Goal: Information Seeking & Learning: Find specific fact

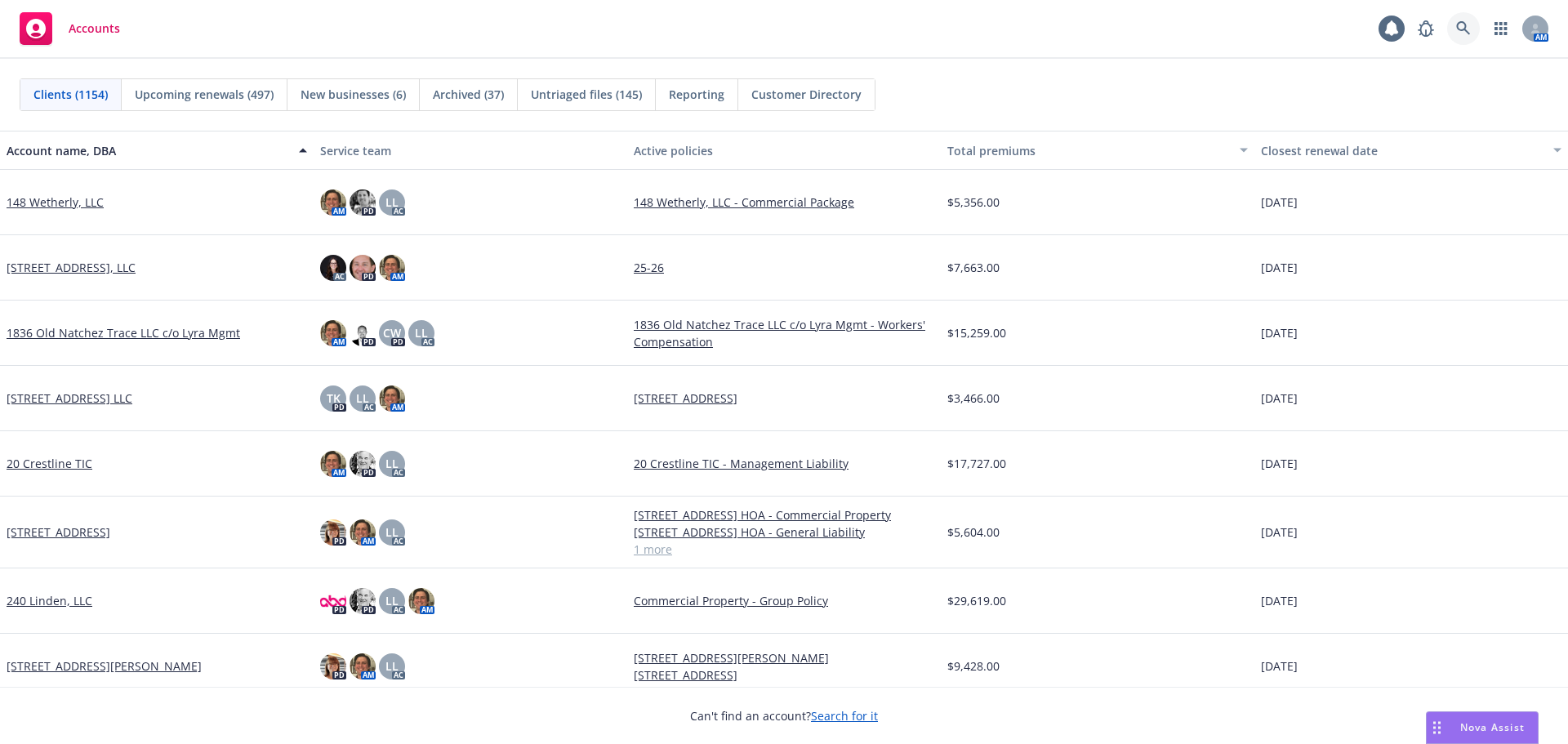
click at [1459, 18] on link at bounding box center [1463, 28] width 33 height 33
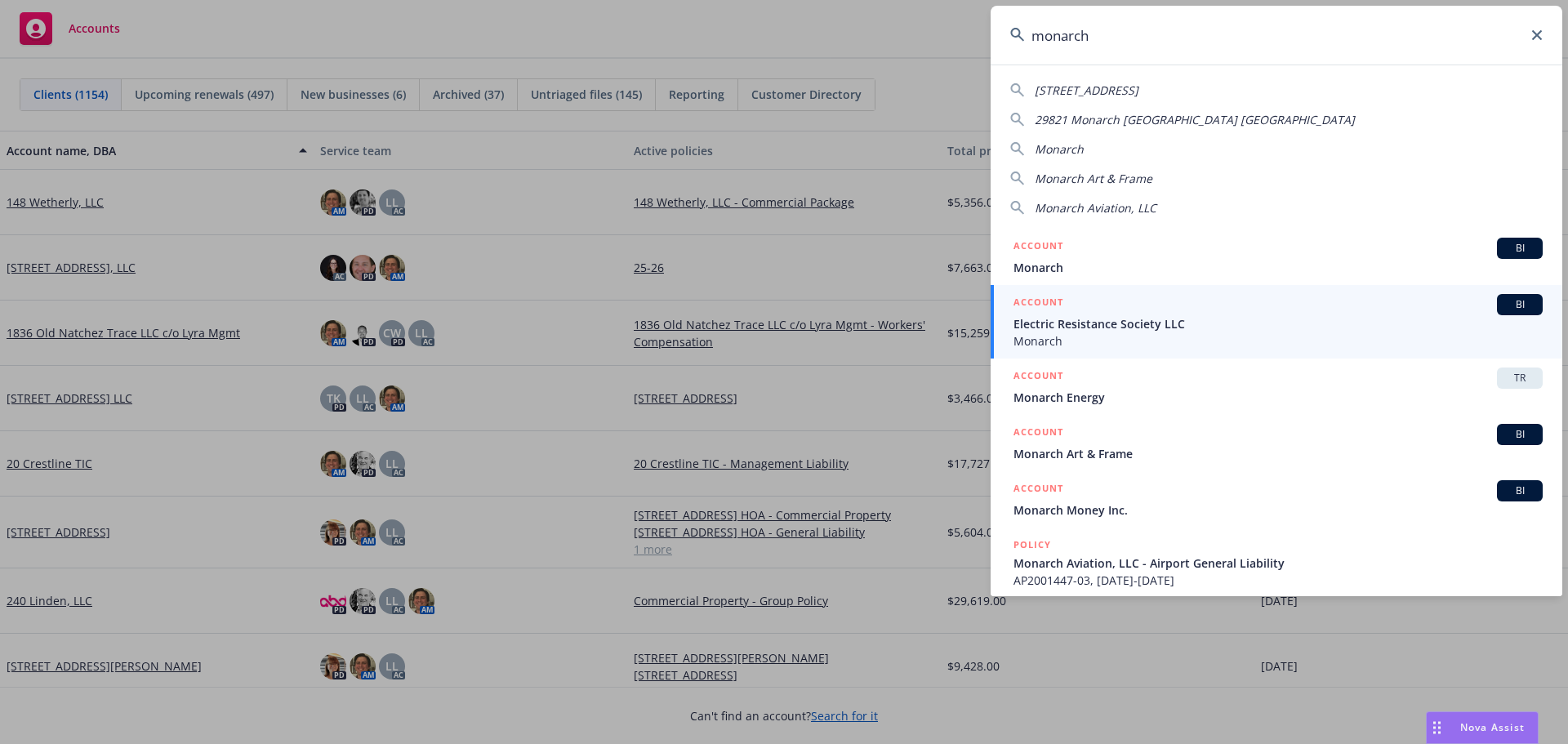
click at [1179, 47] on input "monarch" at bounding box center [1276, 35] width 572 height 59
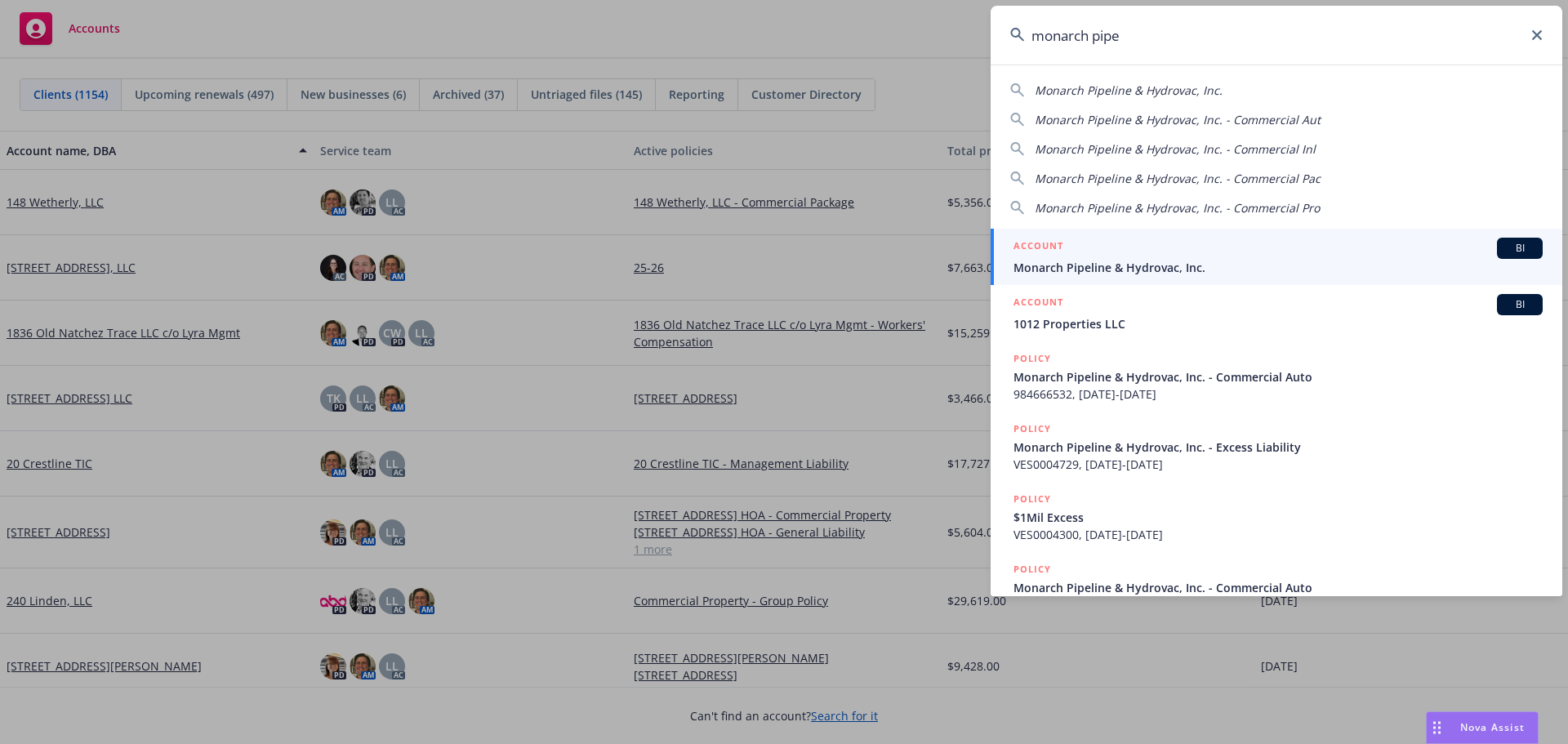
type input "monarch pipe"
click at [1123, 266] on span "Monarch Pipeline & Hydrovac, Inc." at bounding box center [1278, 267] width 529 height 17
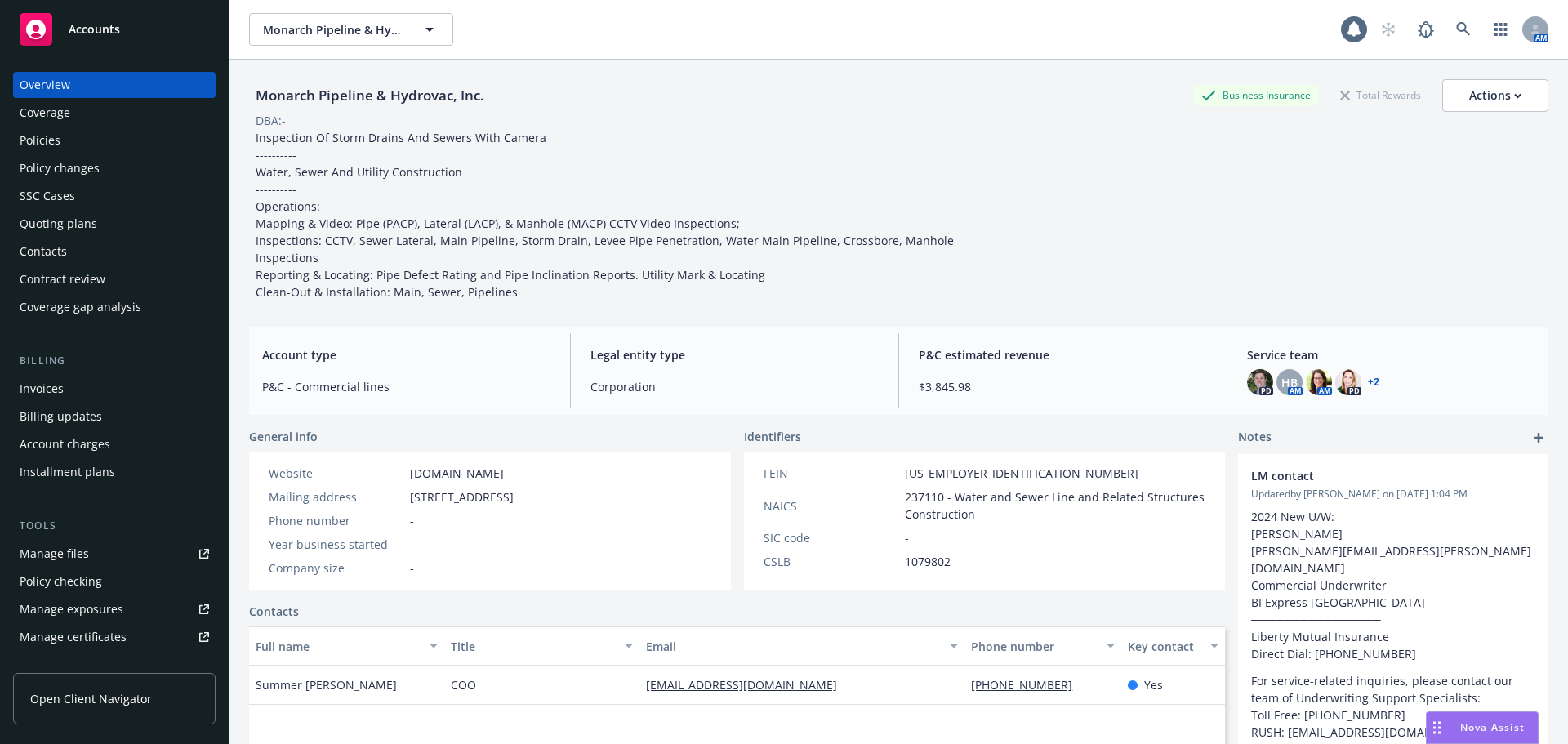
click at [73, 143] on div "Policies" at bounding box center [114, 141] width 189 height 26
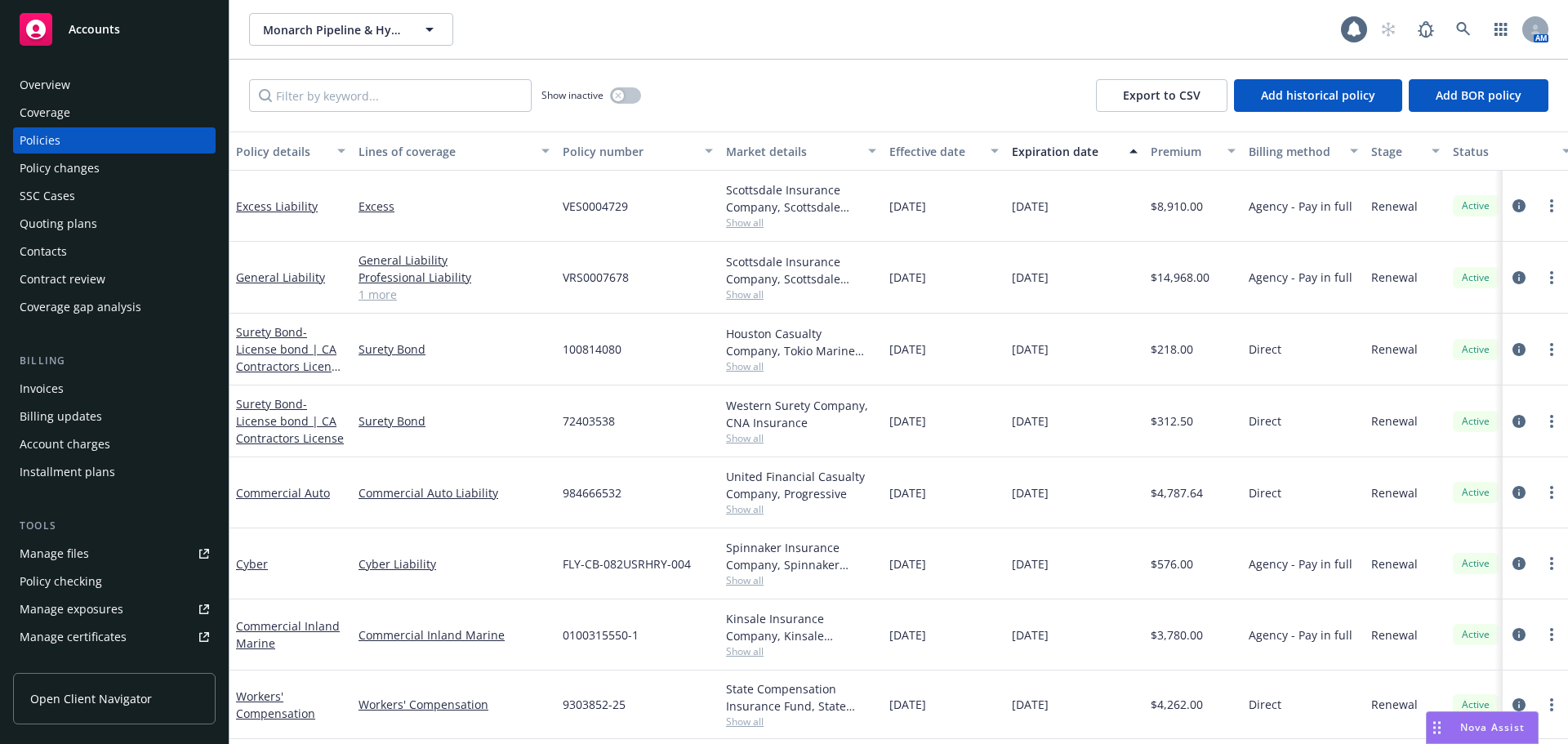
scroll to position [8, 0]
click at [743, 288] on span "Show all" at bounding box center [801, 295] width 150 height 14
click at [1455, 35] on link at bounding box center [1463, 29] width 33 height 33
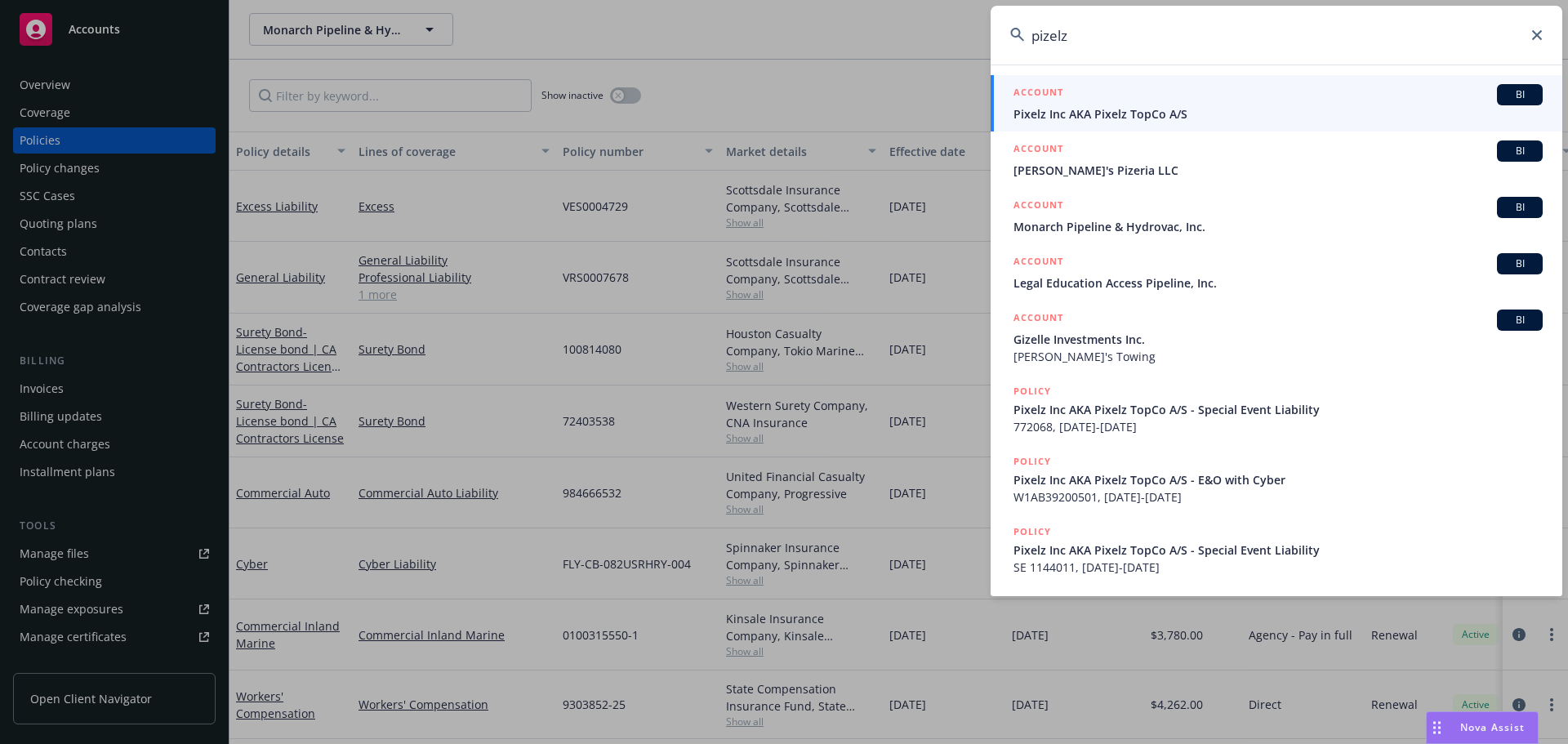
type input "pizelz"
click at [1103, 103] on div "ACCOUNT BI" at bounding box center [1278, 95] width 529 height 22
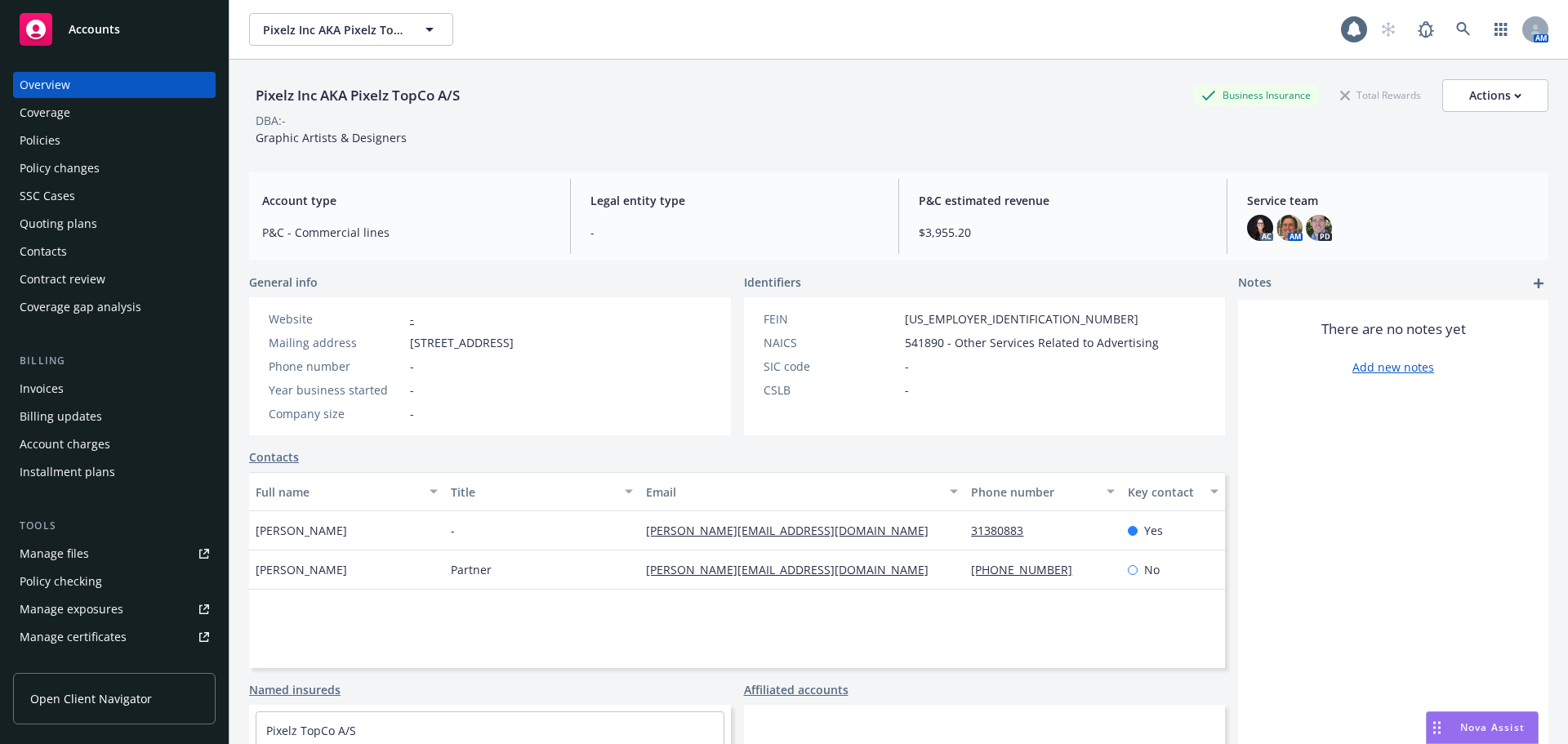
click at [70, 136] on div "Policies" at bounding box center [114, 141] width 189 height 26
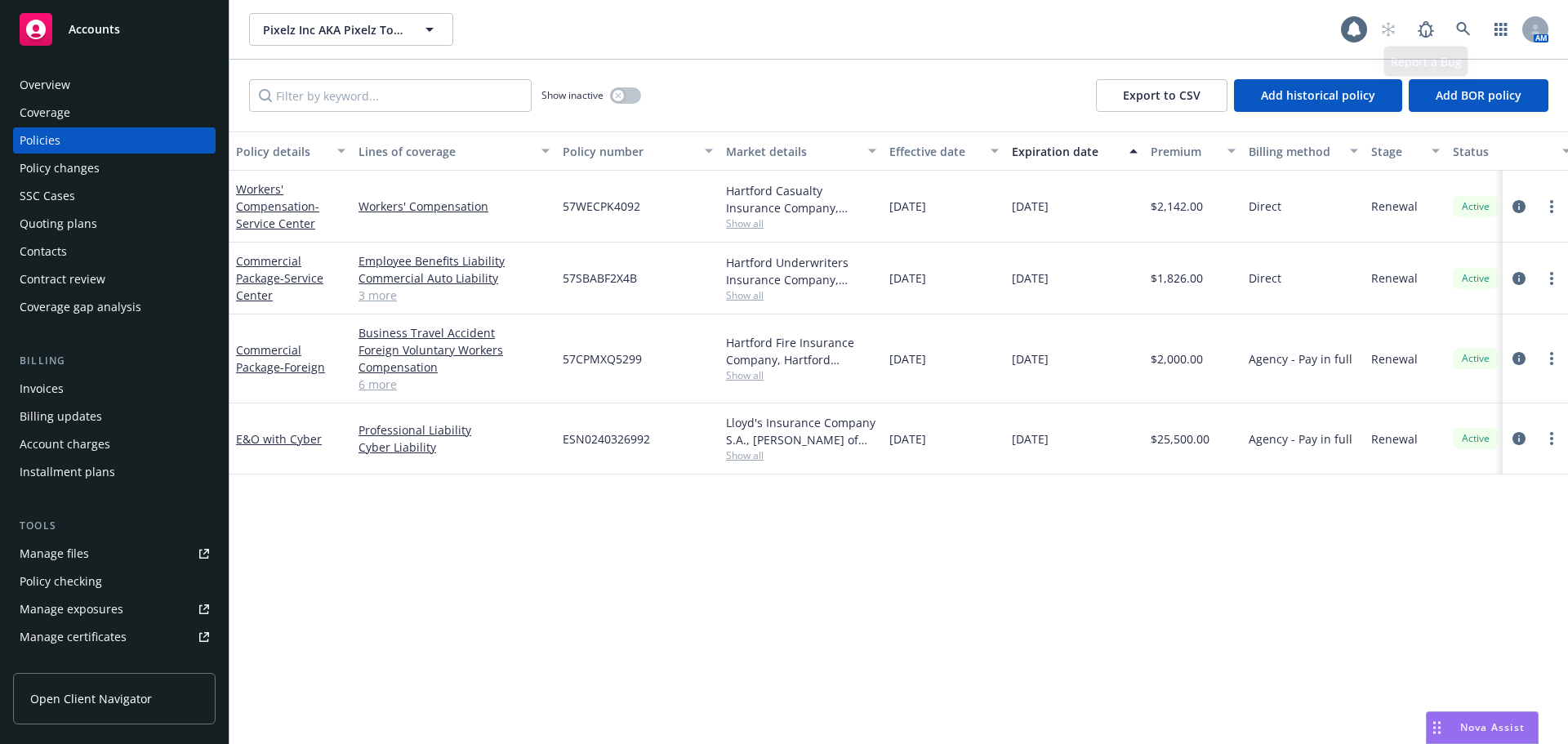
click at [1443, 28] on div "AM" at bounding box center [1460, 29] width 176 height 33
click at [1458, 25] on icon at bounding box center [1463, 29] width 14 height 14
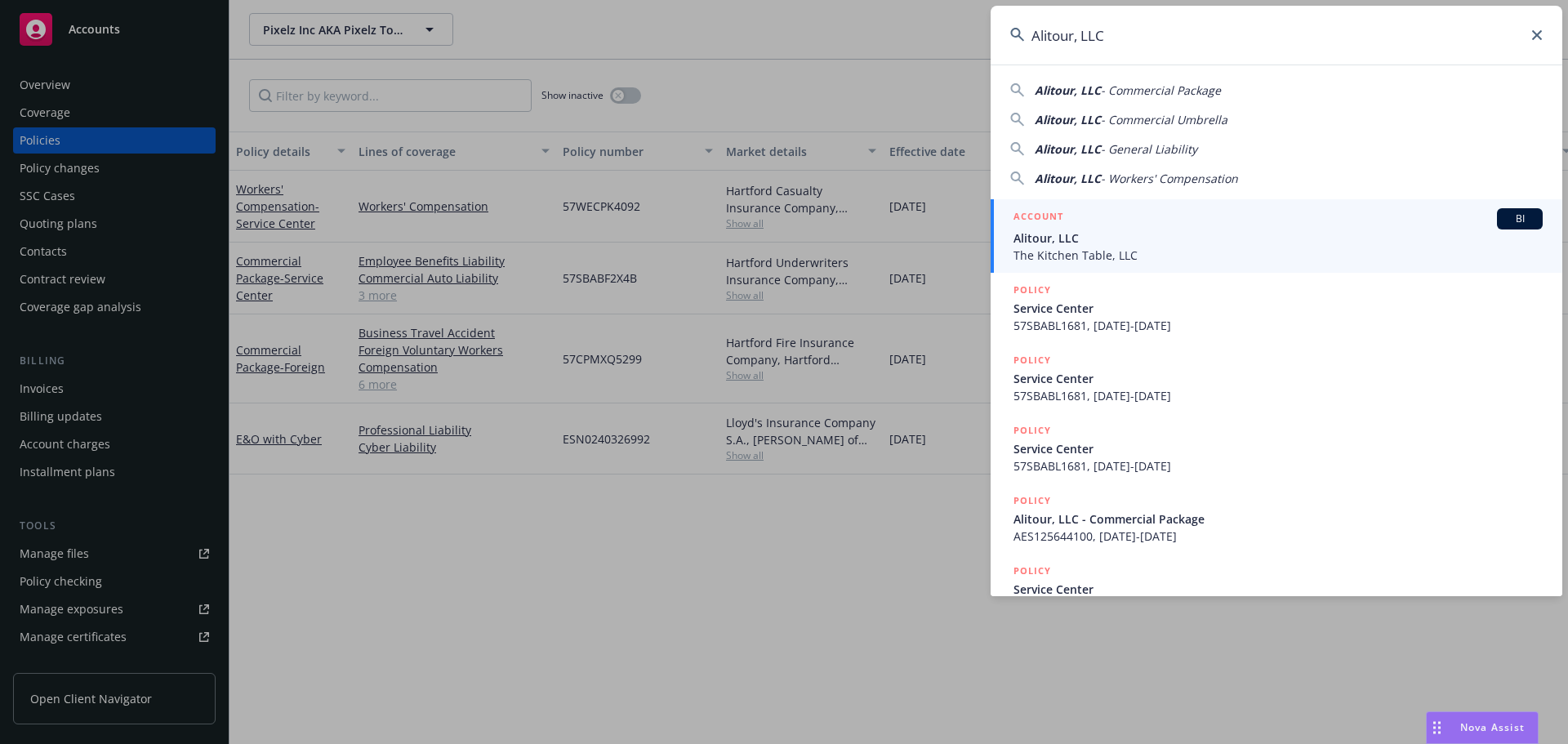
type input "Alitour, LLC"
click at [1136, 223] on div "ACCOUNT BI" at bounding box center [1278, 219] width 529 height 22
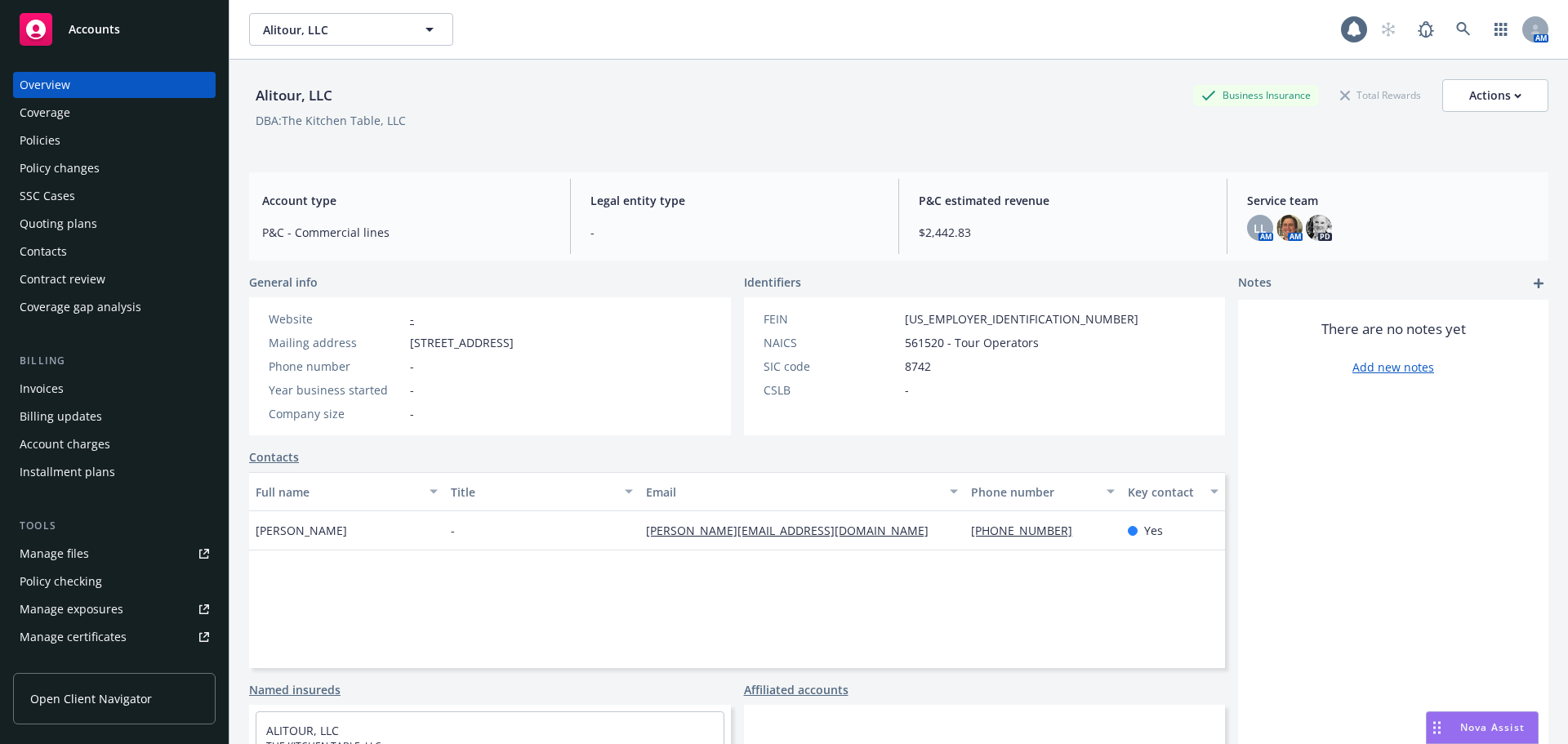
click at [73, 137] on div "Policies" at bounding box center [114, 141] width 189 height 26
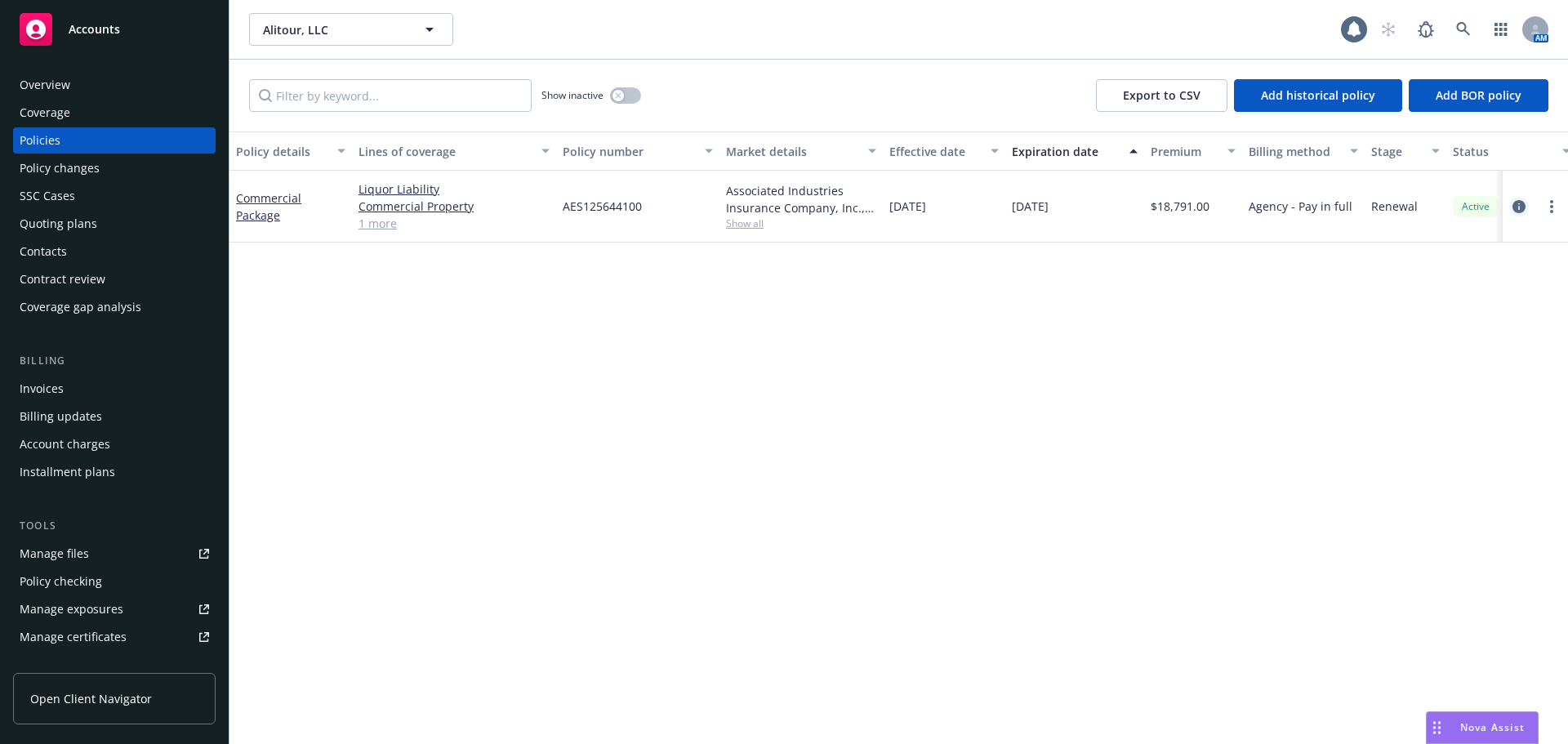
click at [1514, 203] on icon "circleInformation" at bounding box center [1519, 206] width 13 height 13
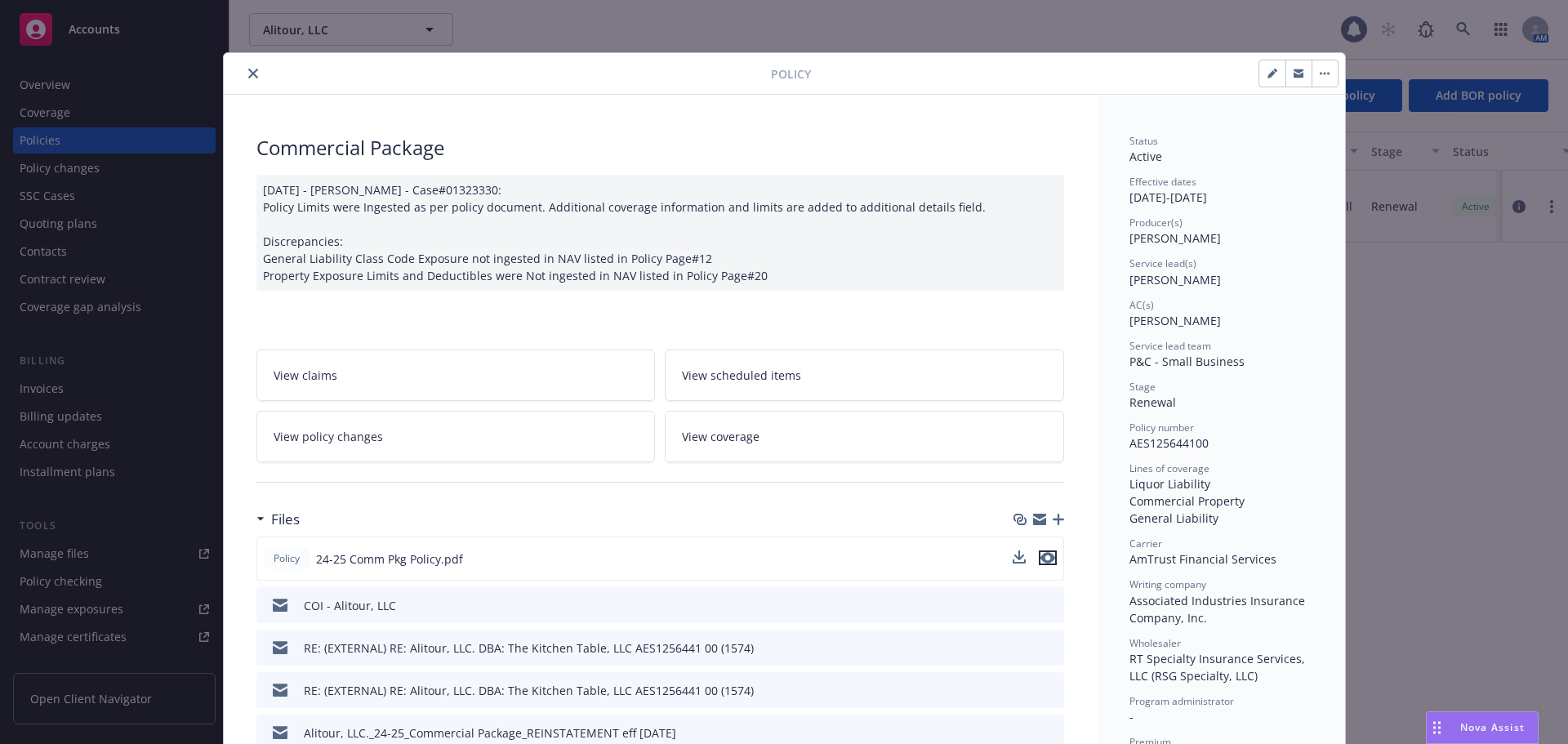
click at [1048, 556] on icon "preview file" at bounding box center [1048, 558] width 15 height 11
click at [249, 74] on icon "close" at bounding box center [253, 73] width 9 height 9
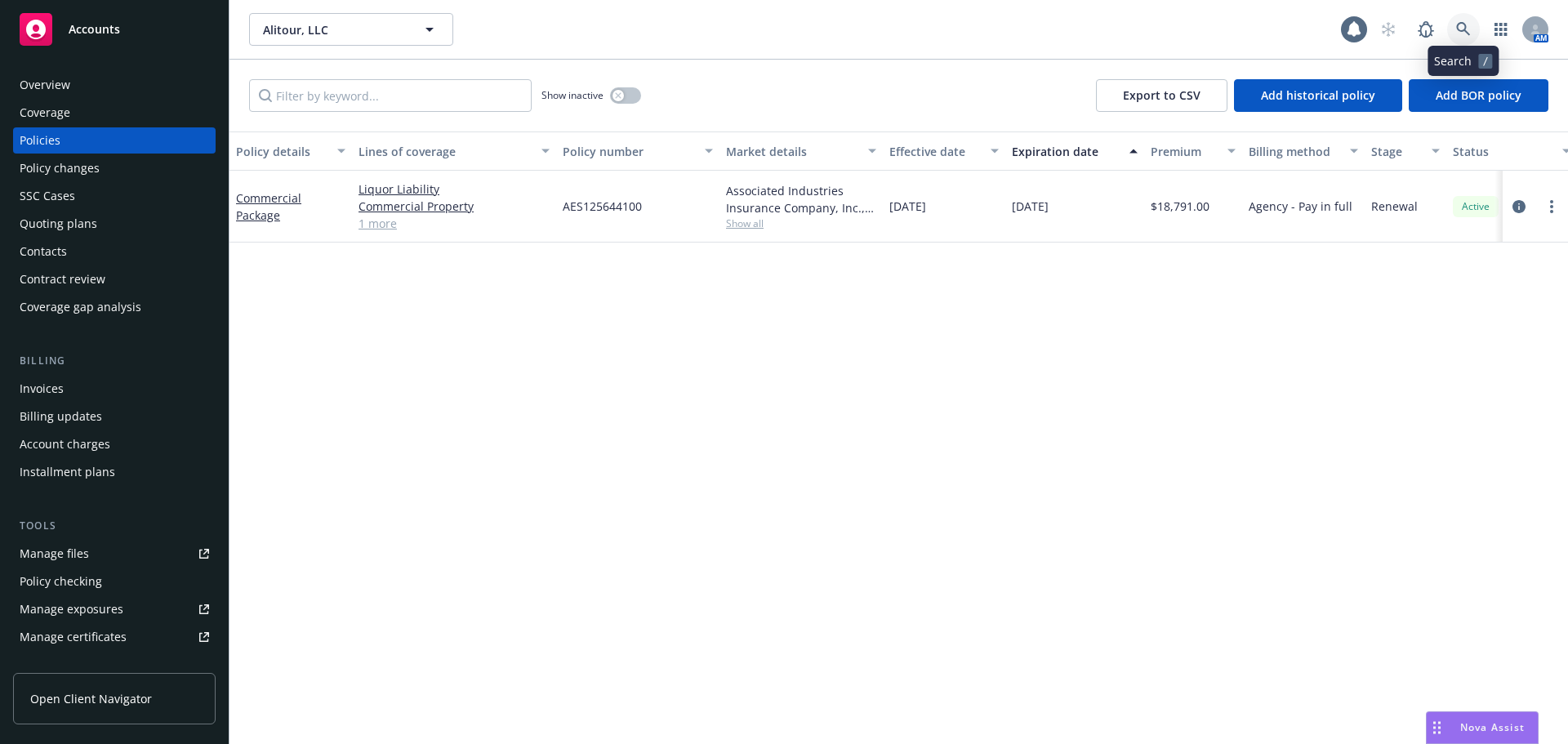
click at [1464, 23] on icon at bounding box center [1464, 30] width 15 height 15
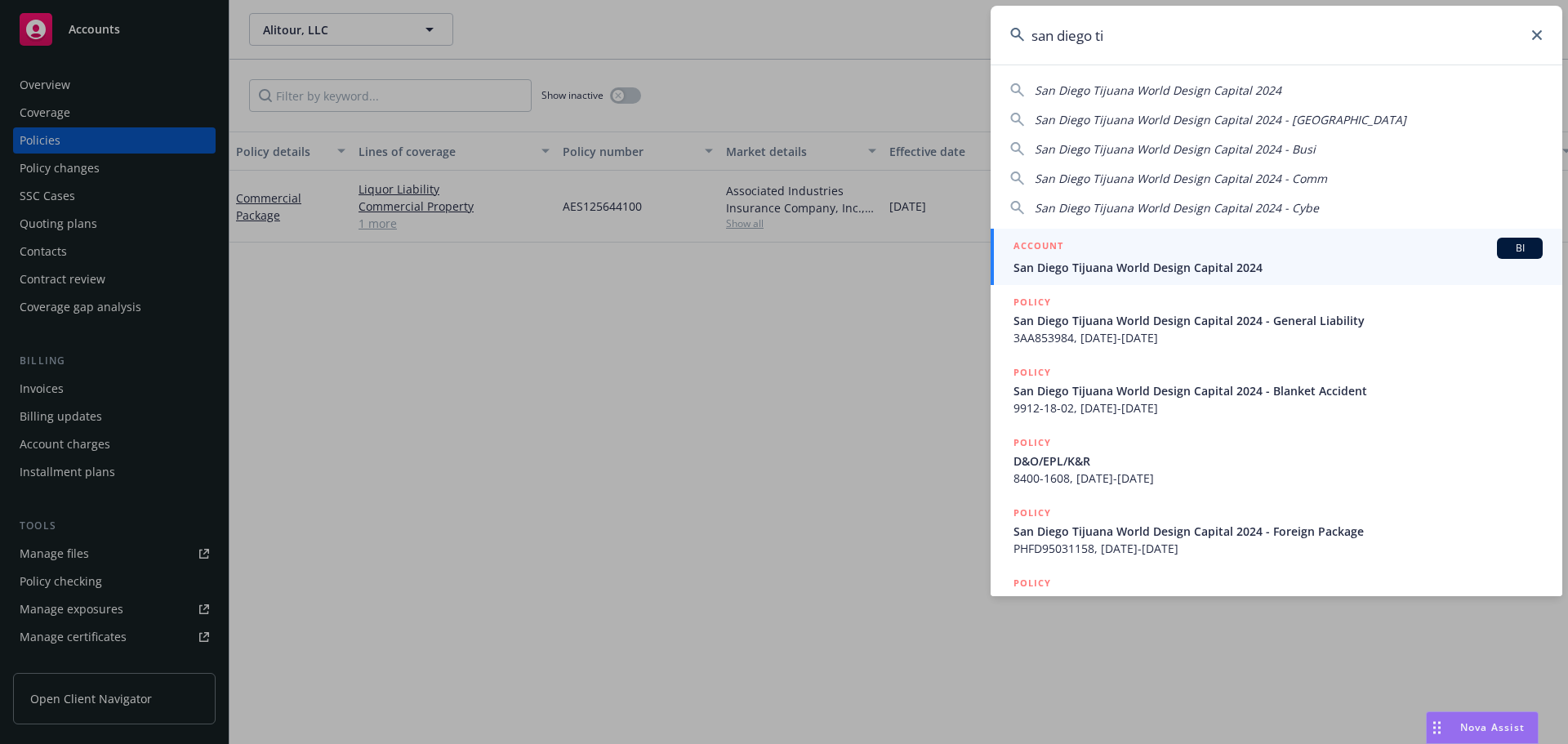
type input "san diego ti"
click at [1156, 274] on span "San Diego Tijuana World Design Capital 2024" at bounding box center [1278, 267] width 529 height 17
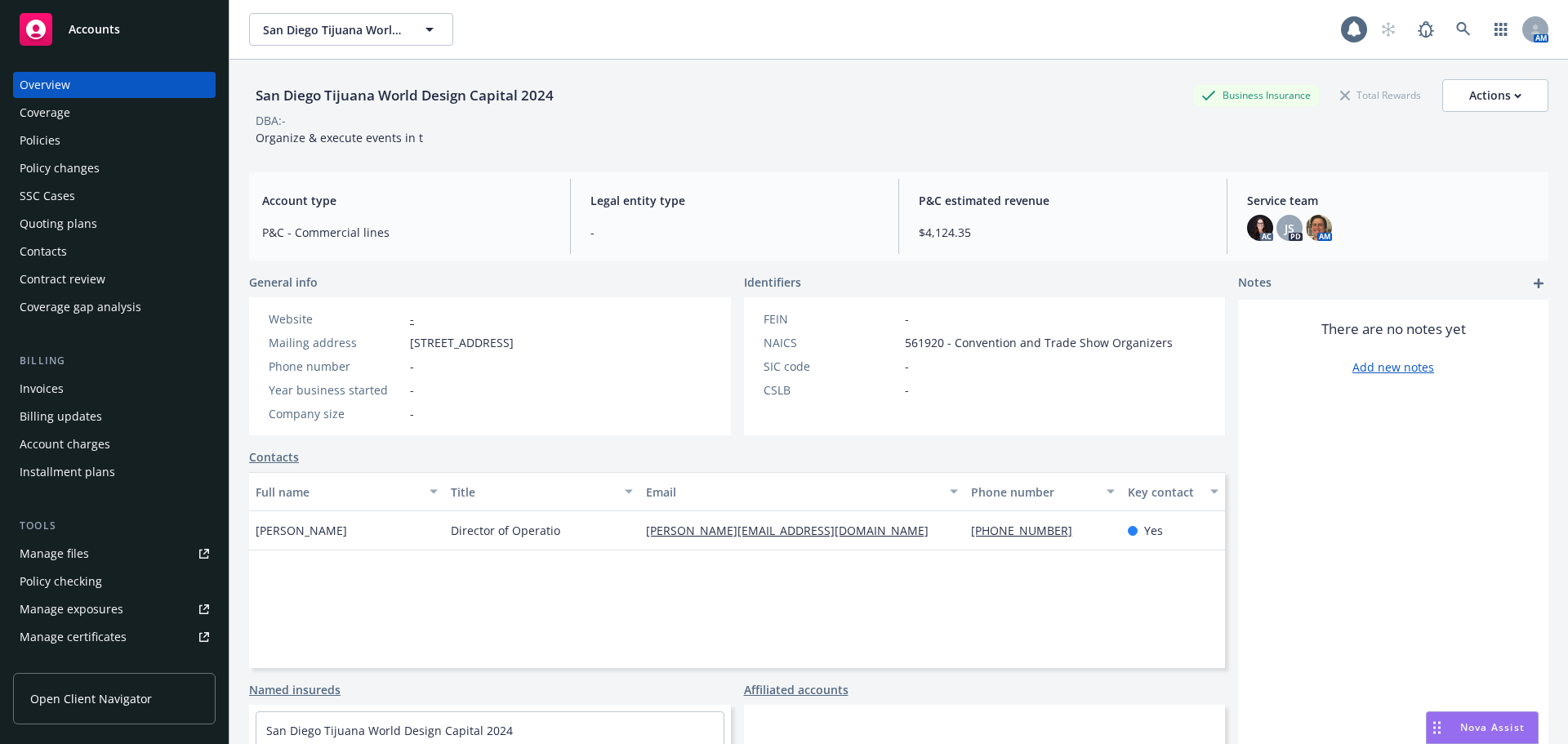
click at [75, 142] on div "Policies" at bounding box center [114, 141] width 189 height 26
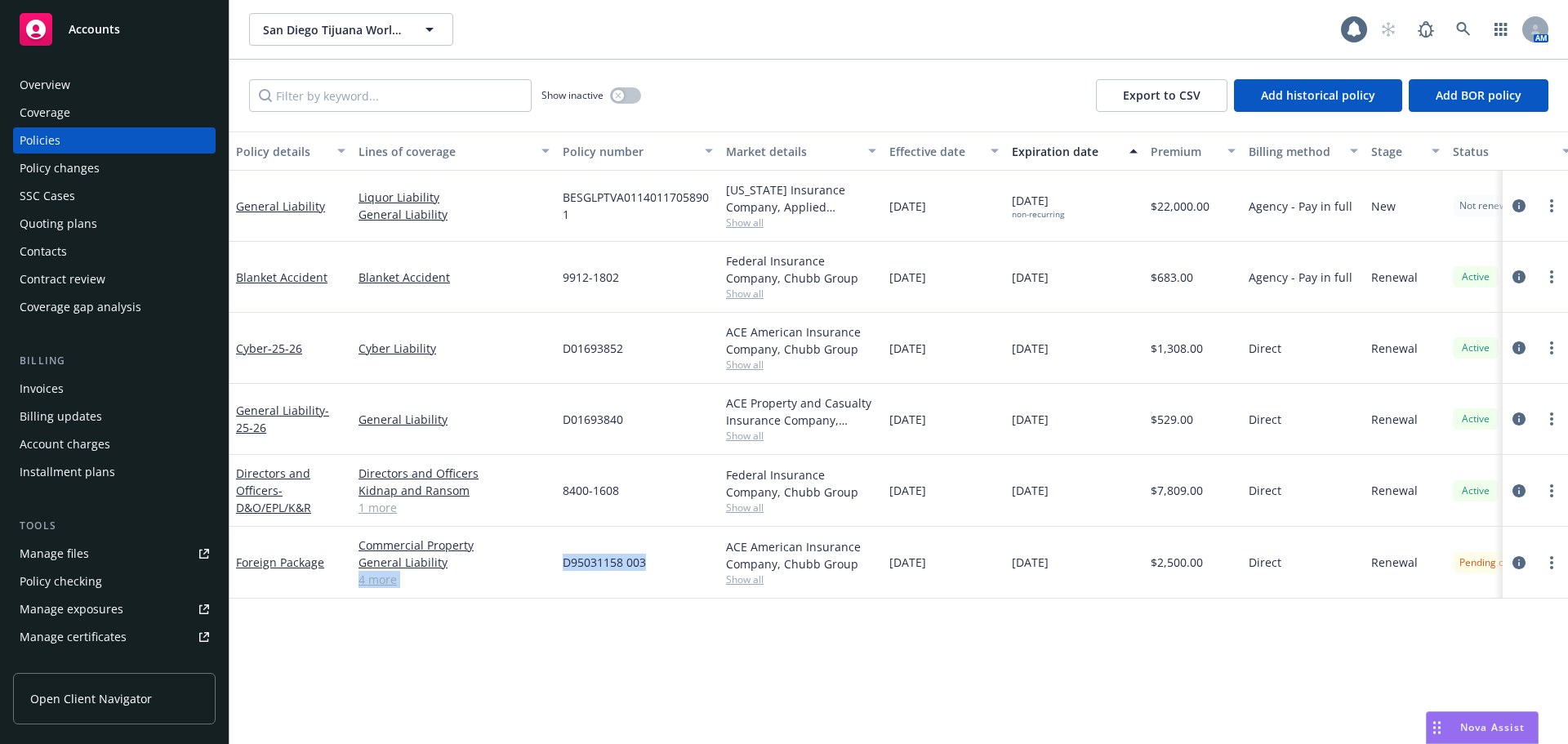
drag, startPoint x: 553, startPoint y: 570, endPoint x: 675, endPoint y: 569, distance: 122.0
click at [675, 569] on div "Foreign Package Commercial Property General Liability Commercial Auto Liability…" at bounding box center [1018, 563] width 1576 height 72
click at [670, 571] on div "D95031158 003" at bounding box center [638, 563] width 163 height 72
drag, startPoint x: 565, startPoint y: 564, endPoint x: 648, endPoint y: 564, distance: 83.0
click at [648, 564] on div "D95031158 003" at bounding box center [638, 563] width 163 height 72
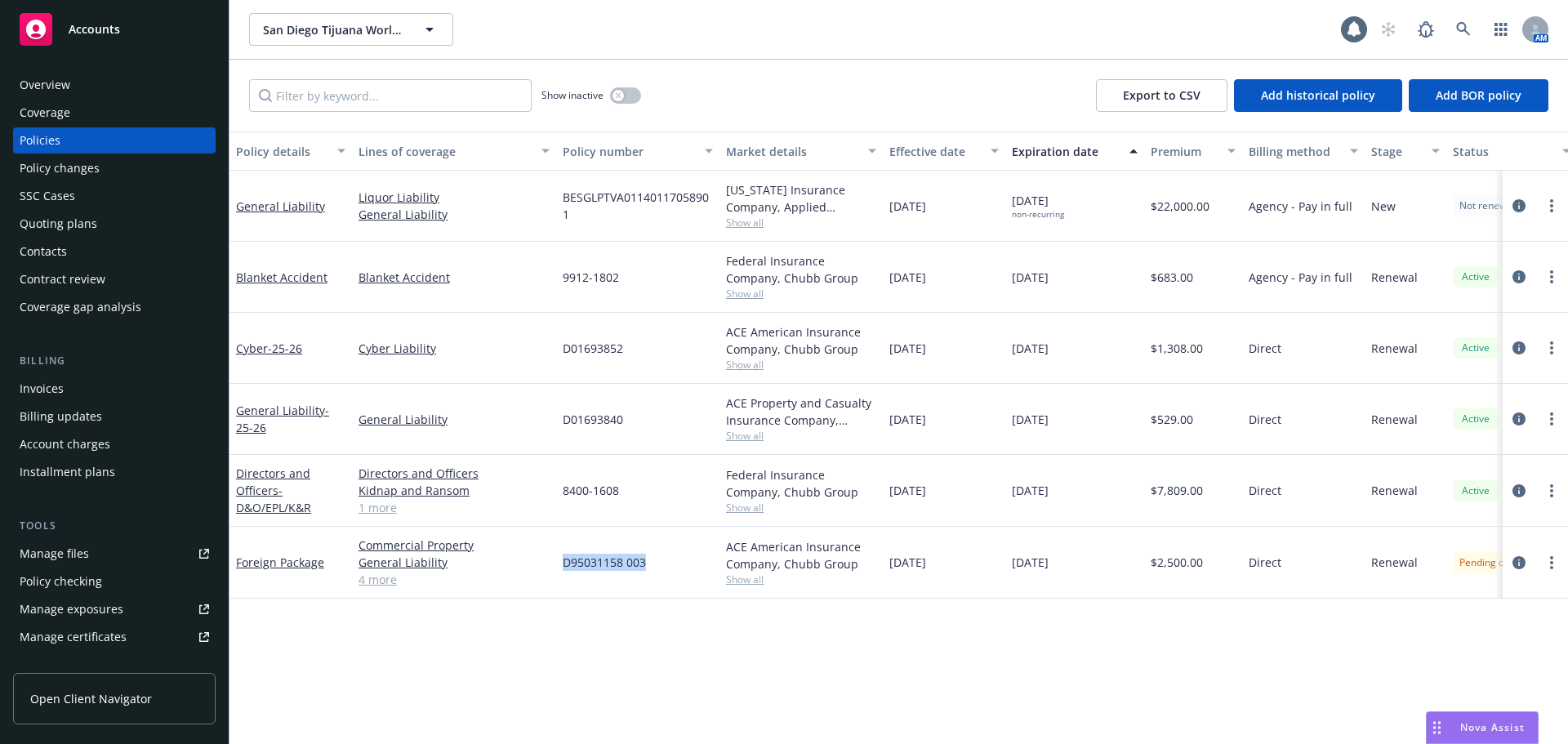
copy span "D95031158 003"
